Goal: Check status: Check status

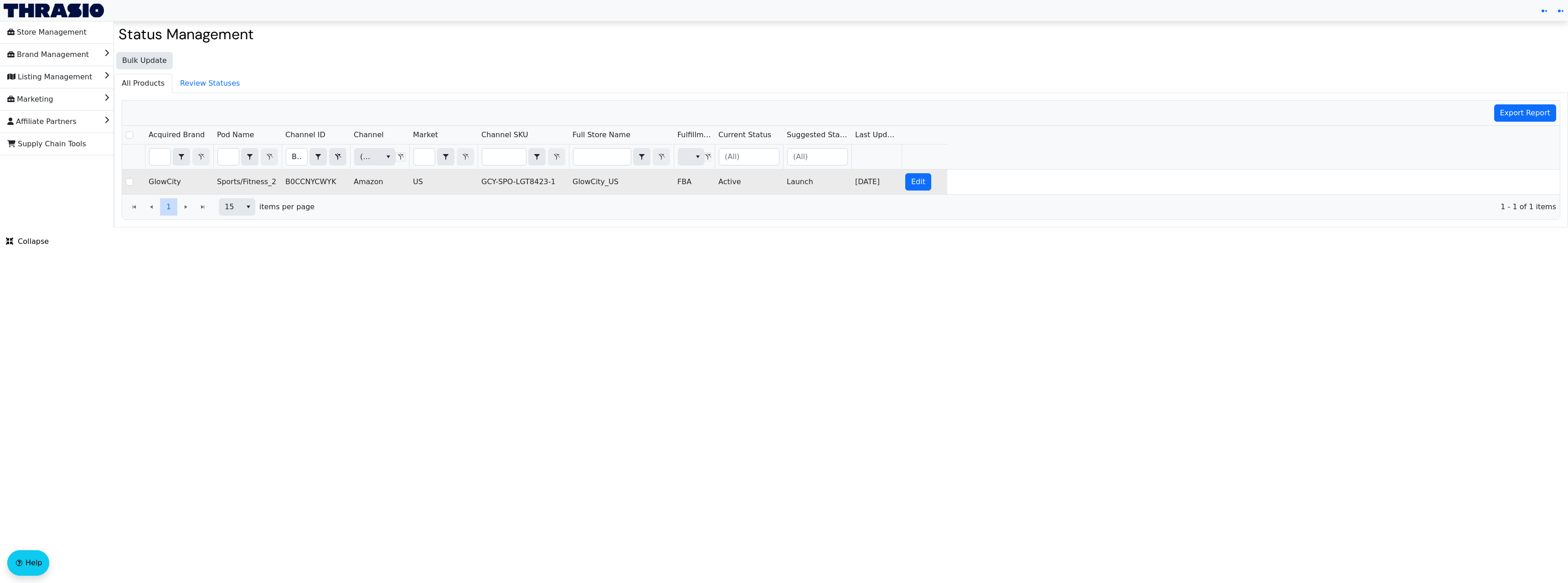
click at [312, 185] on td "B0CCNYCWYK" at bounding box center [316, 182] width 68 height 25
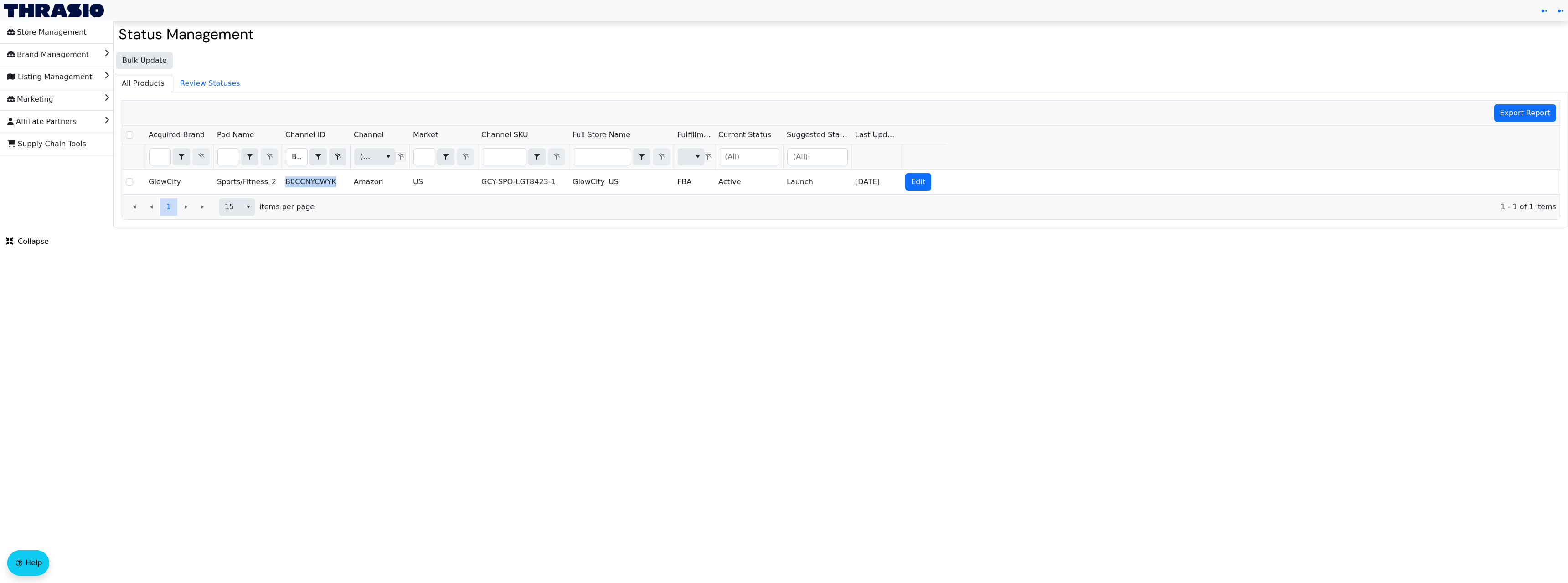
copy td "B0CCNYCWYK"
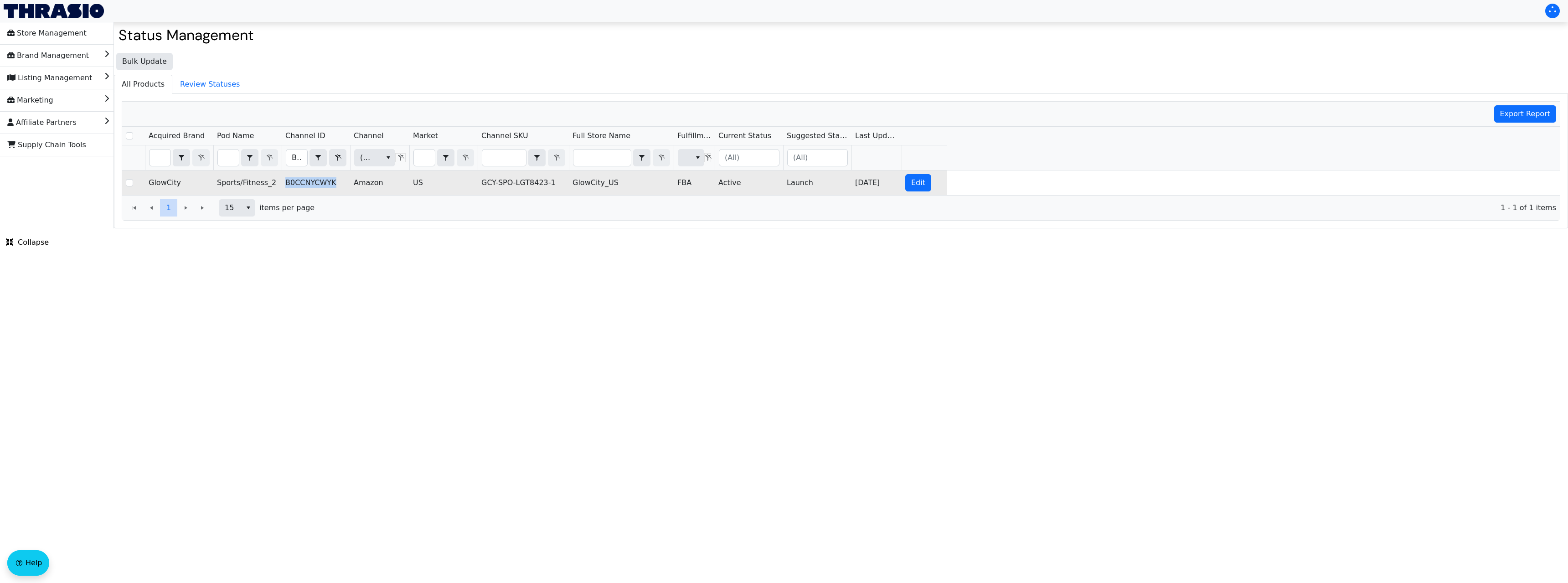
click at [302, 181] on td "B0CCNYCWYK" at bounding box center [316, 183] width 68 height 25
click at [517, 184] on td "GCY-SPO-LGT8423-1" at bounding box center [523, 183] width 91 height 25
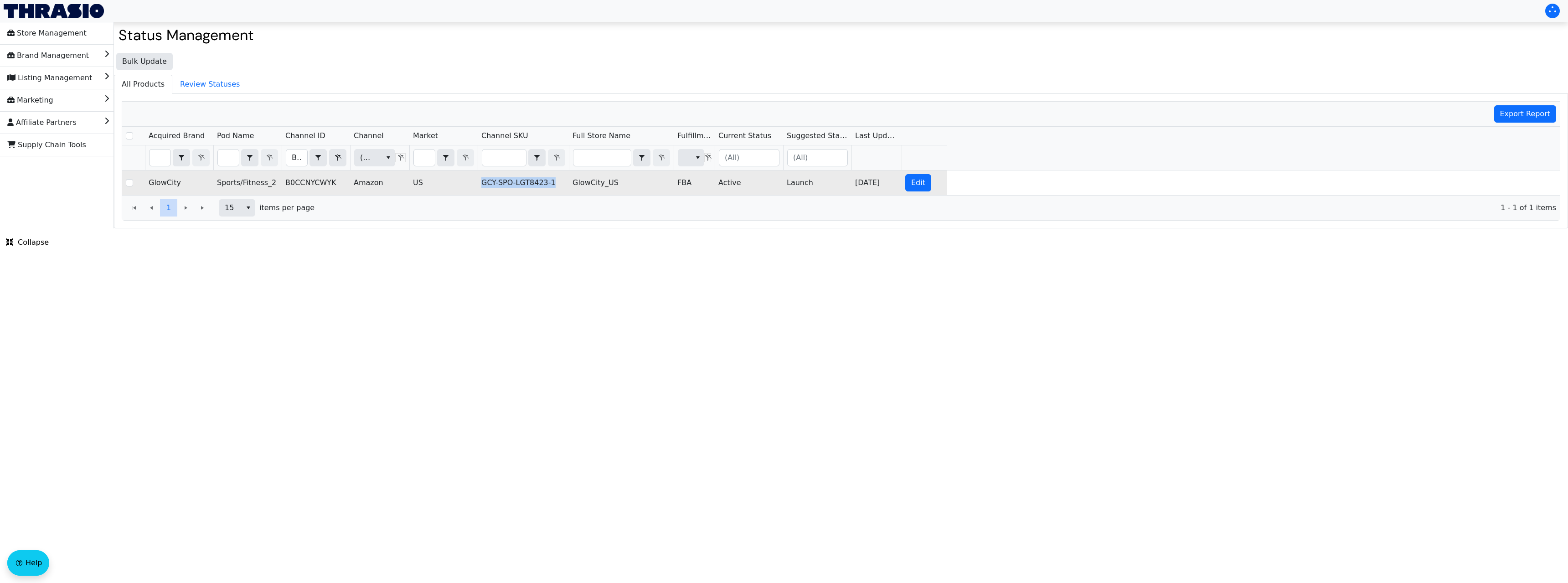
click at [517, 184] on td "GCY-SPO-LGT8423-1" at bounding box center [523, 183] width 91 height 25
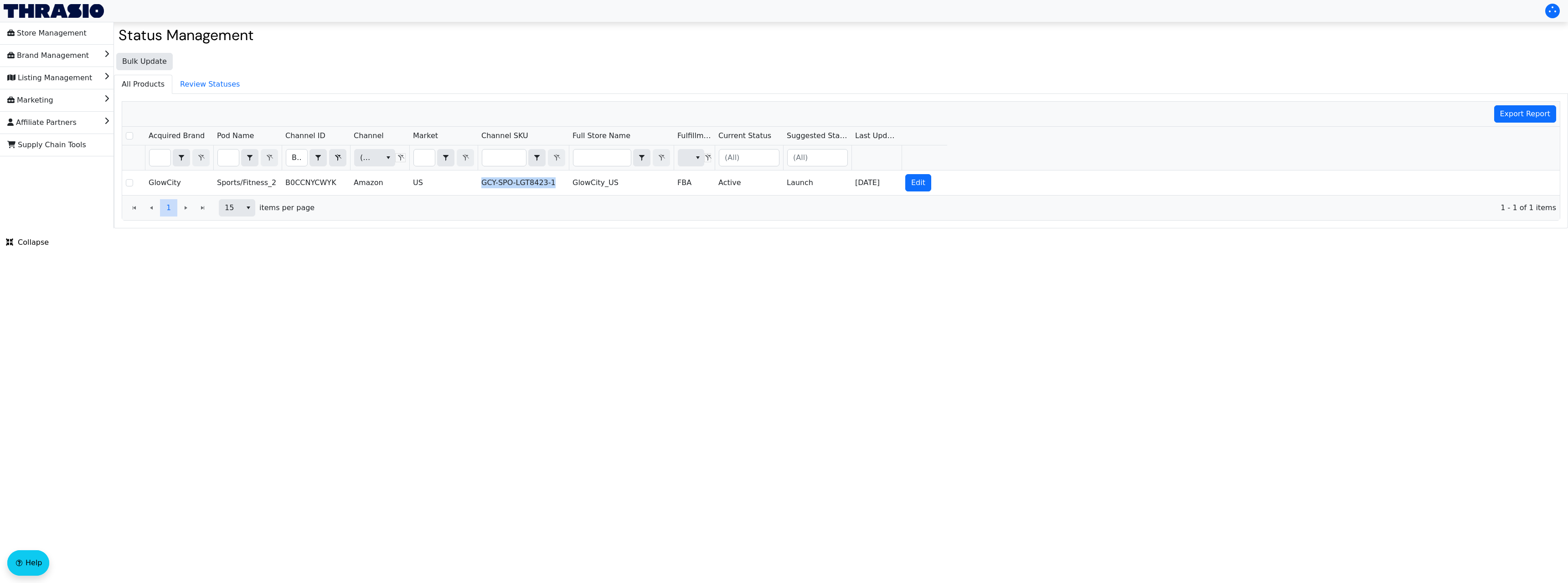
copy td "GCY-SPO-LGT8423-1"
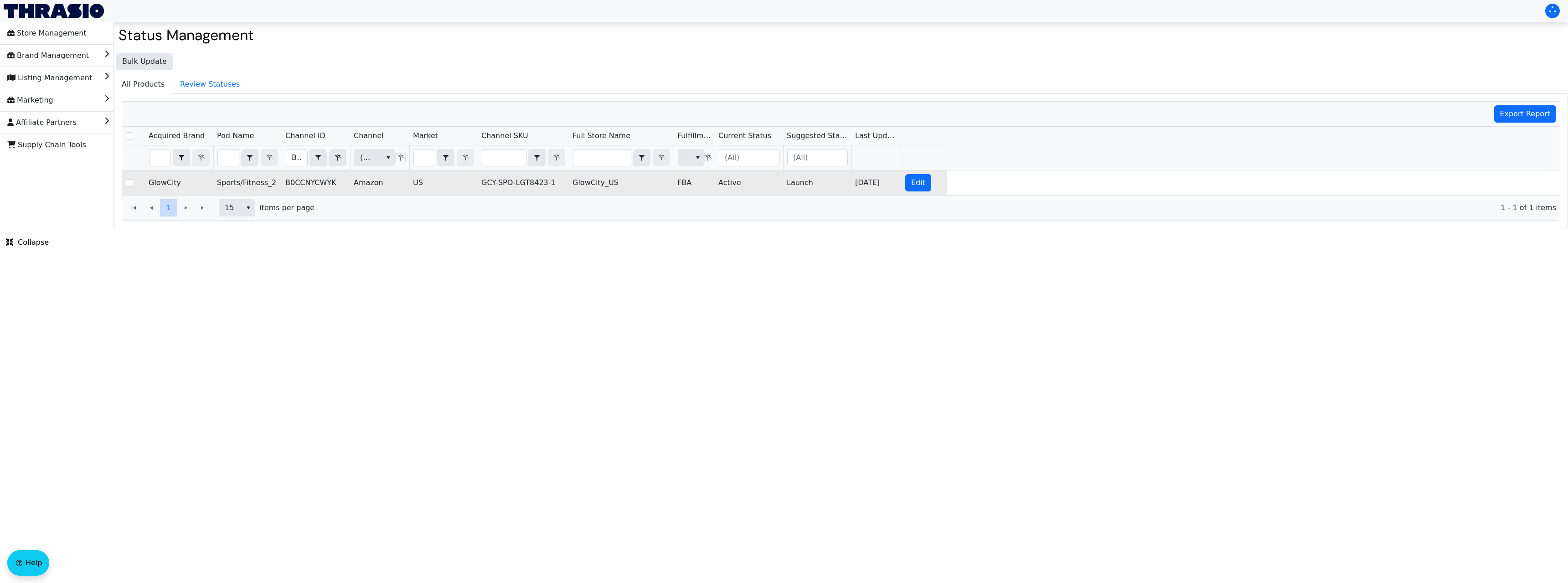
click at [738, 181] on td "Active" at bounding box center [749, 183] width 68 height 25
click at [735, 182] on td "Active" at bounding box center [749, 183] width 68 height 25
click at [735, 182] on td "Active" at bounding box center [749, 183] width 68 height 25
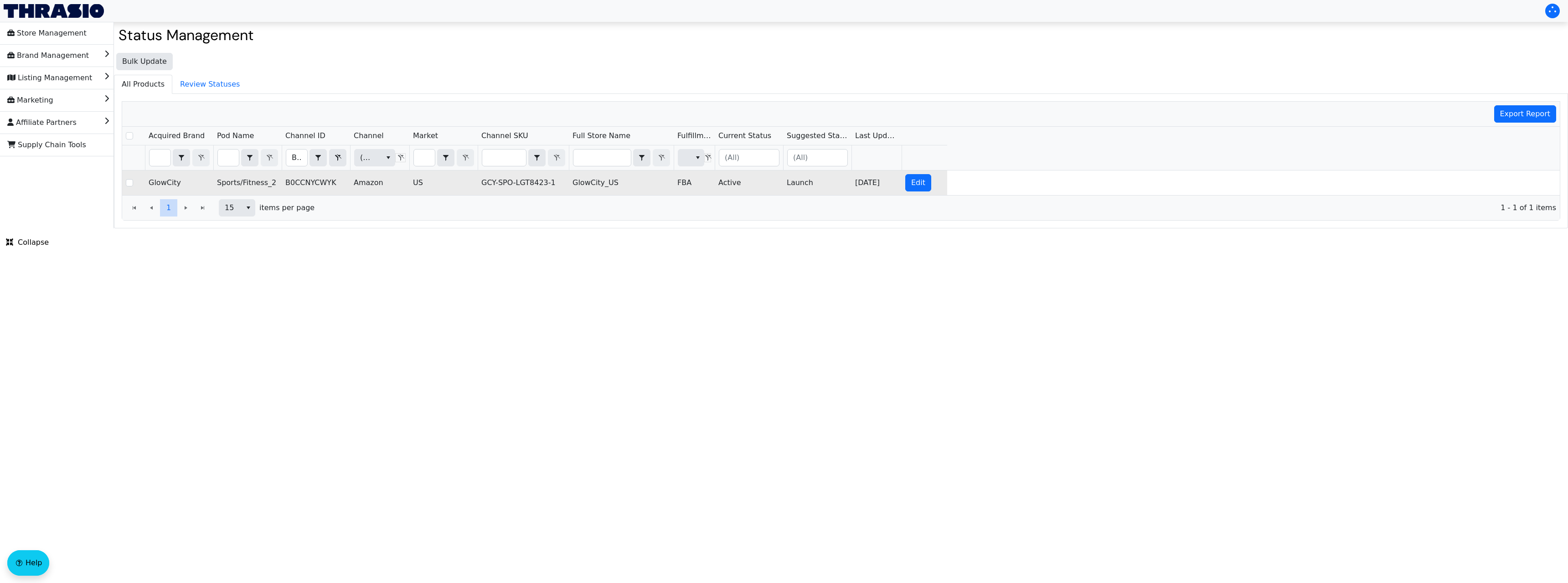
click at [508, 182] on td "GCY-SPO-LGT8423-1" at bounding box center [523, 183] width 91 height 25
click at [720, 179] on td "Active" at bounding box center [749, 183] width 68 height 25
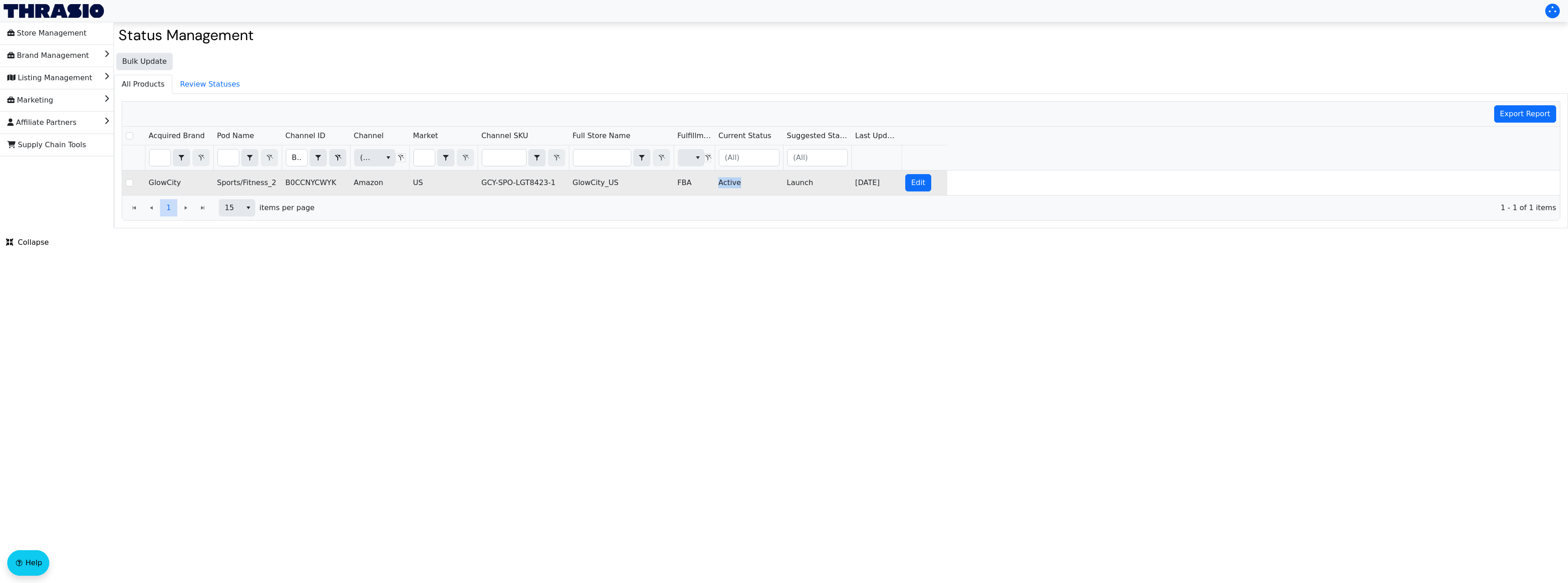
click at [720, 179] on td "Active" at bounding box center [749, 183] width 68 height 25
click at [923, 181] on span "Edit" at bounding box center [918, 183] width 14 height 11
checkbox input "true"
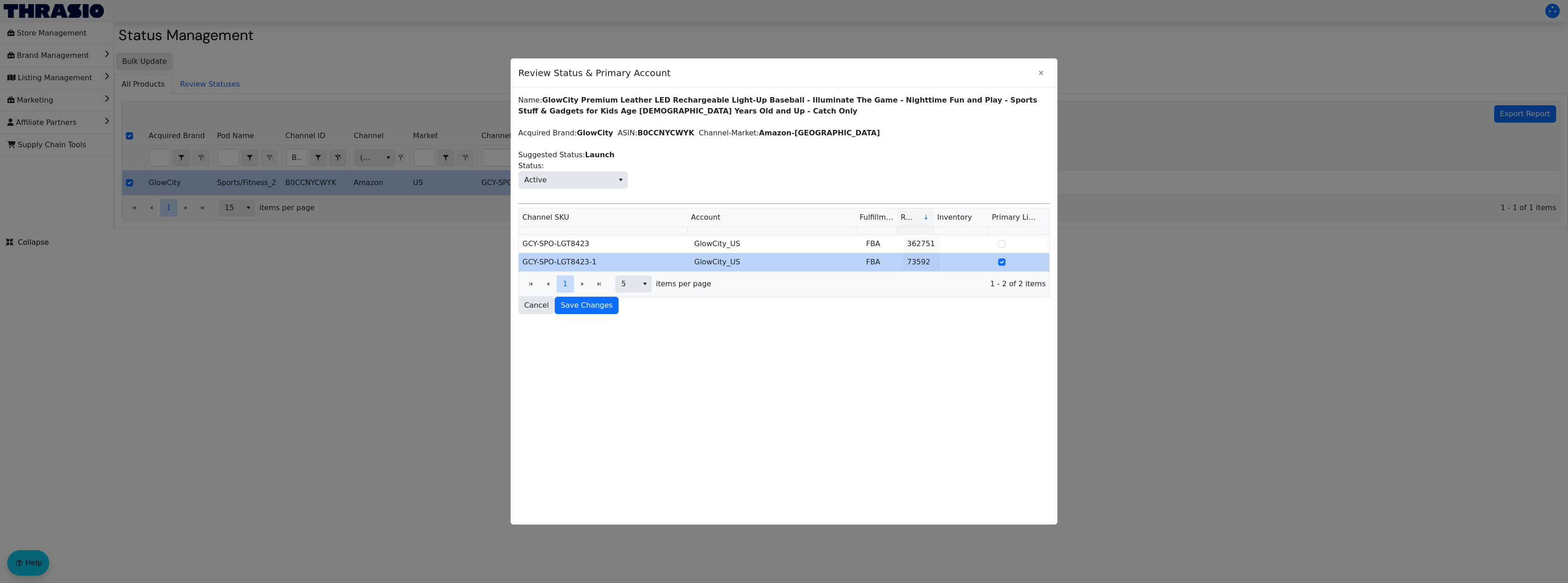
click at [1168, 53] on div at bounding box center [784, 292] width 1568 height 583
click at [1036, 73] on icon "Close" at bounding box center [1041, 73] width 11 height 8
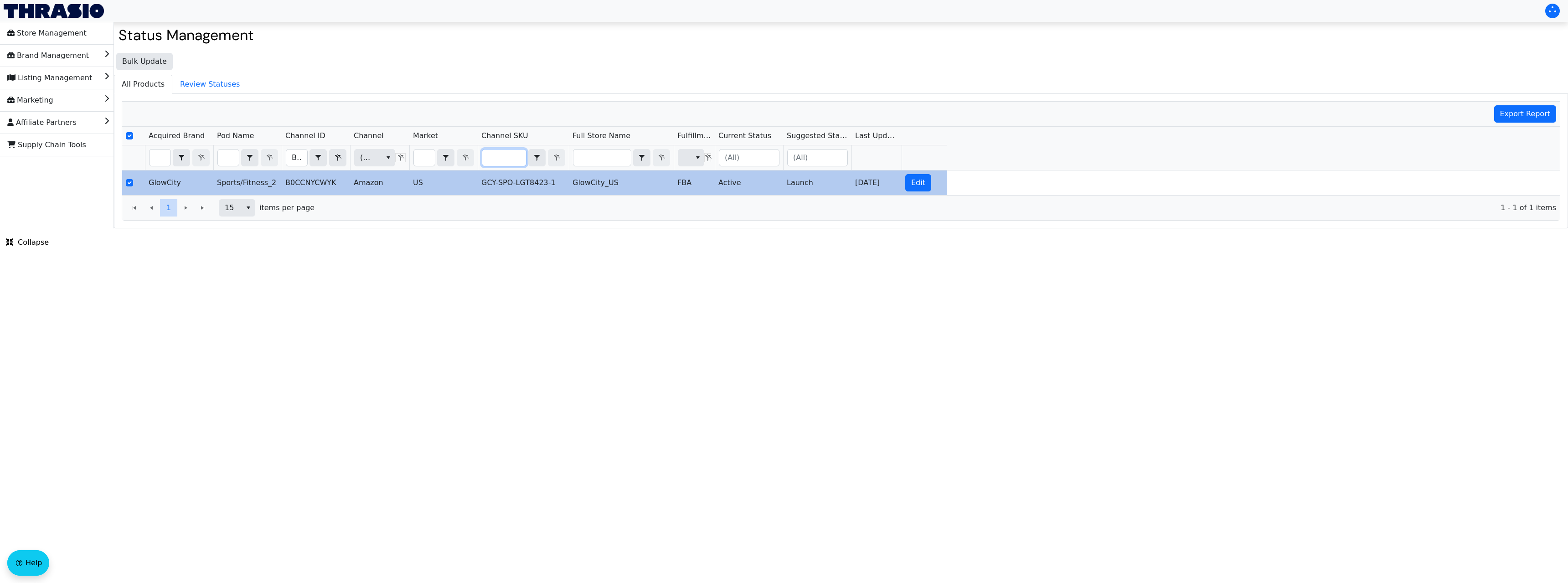
click at [499, 161] on input "Filter" at bounding box center [504, 158] width 44 height 16
type input "B01C6E238Y"
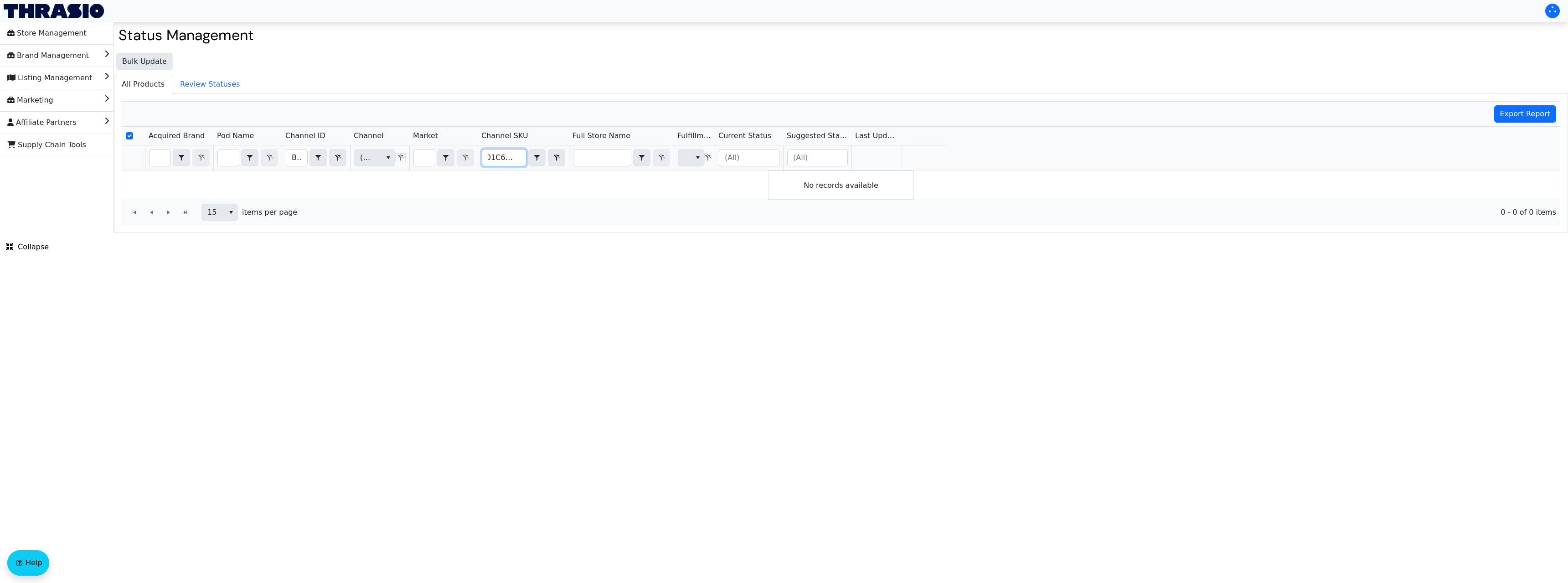
click at [499, 161] on input "B01C6E238Y" at bounding box center [504, 158] width 44 height 16
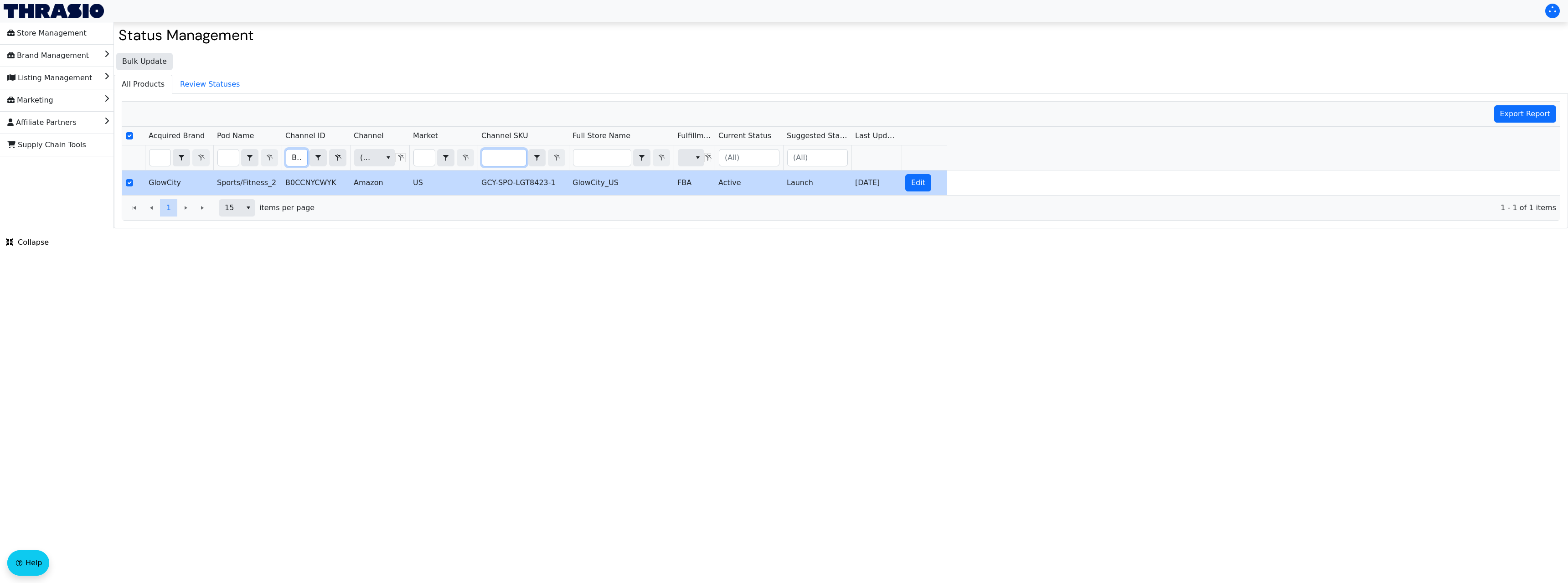
click at [289, 157] on input "B0CCNYCWYK" at bounding box center [296, 158] width 21 height 16
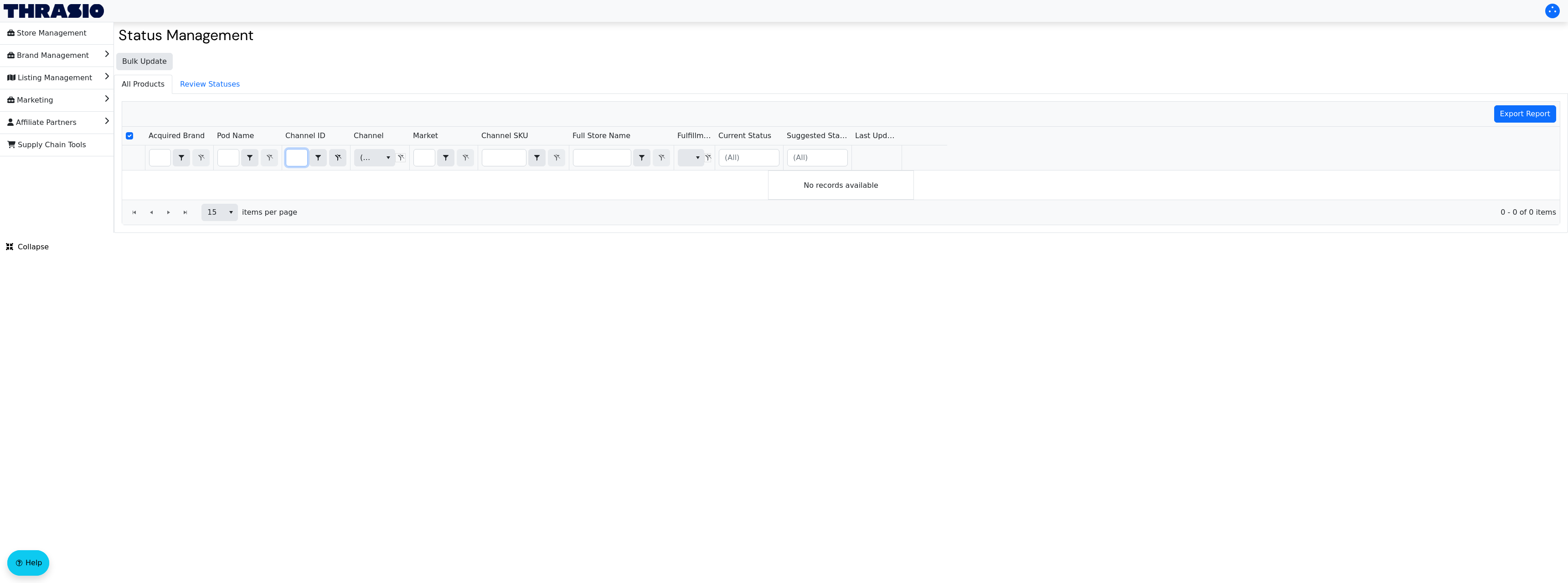
click at [289, 157] on input "B01C6E238Y" at bounding box center [296, 158] width 21 height 16
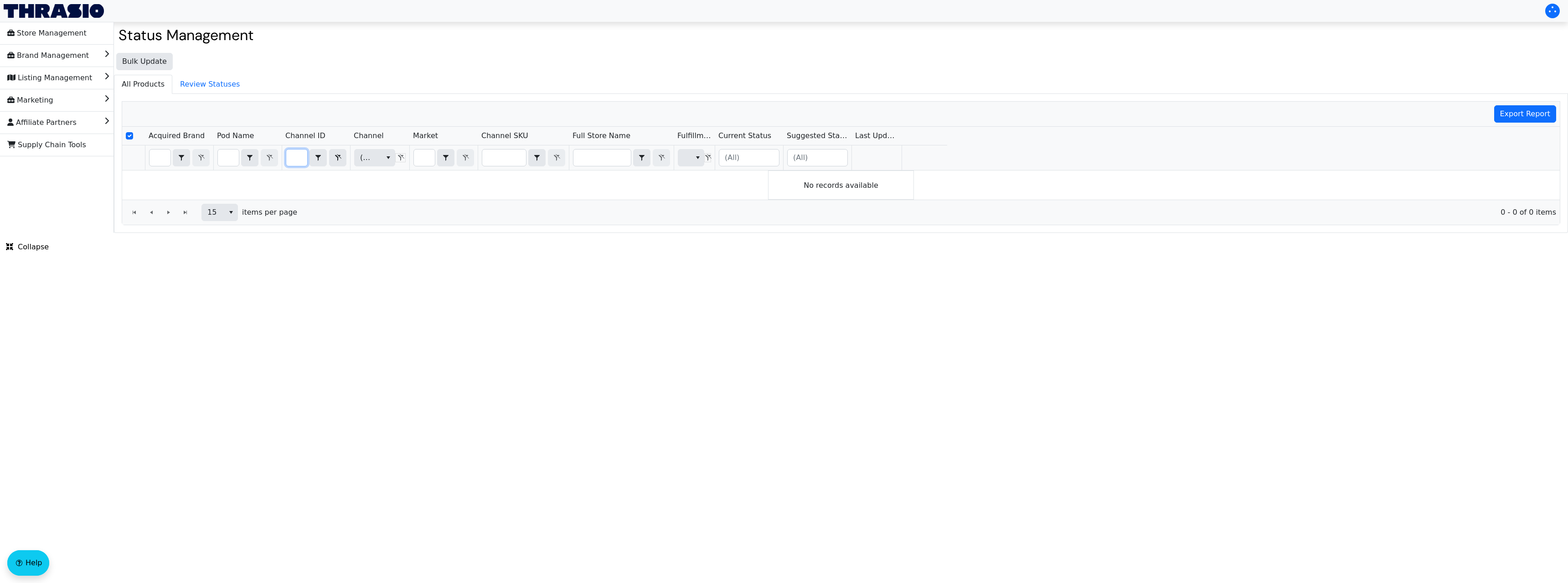
scroll to position [0, 0]
click at [289, 158] on input "B01C6E238Y" at bounding box center [296, 158] width 21 height 16
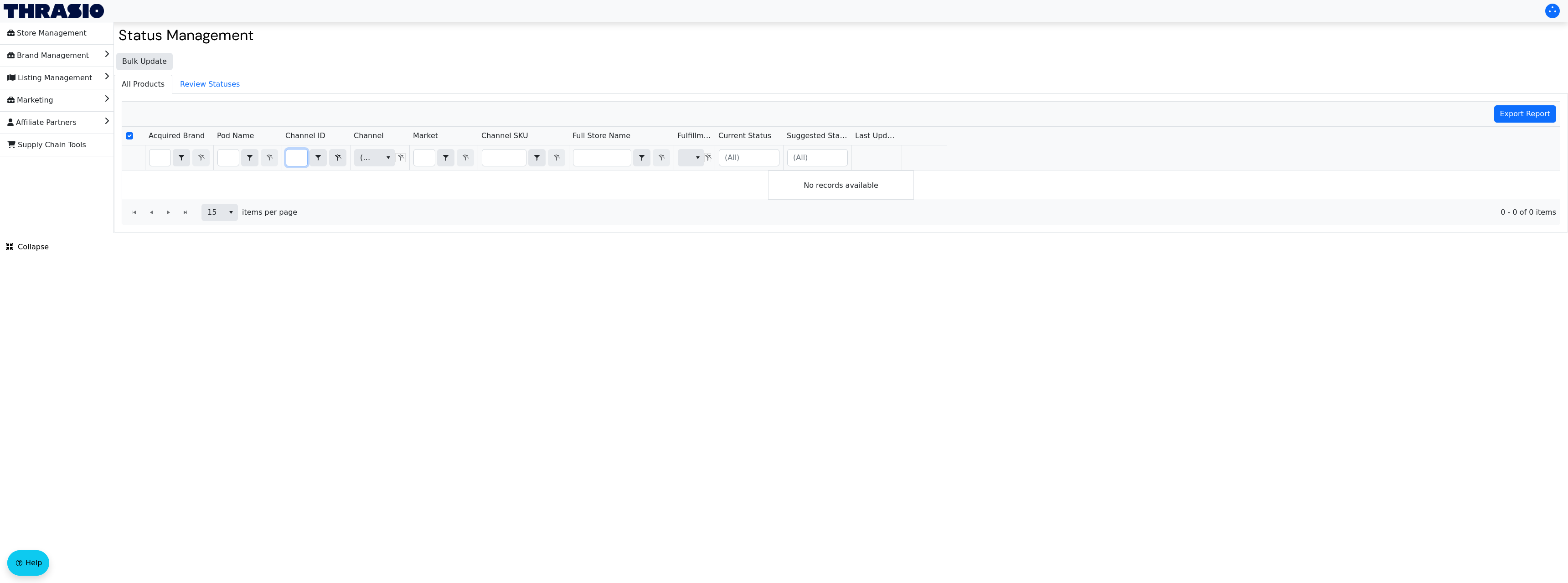
type input "B010LGBFOC"
